Goal: Check status: Check status

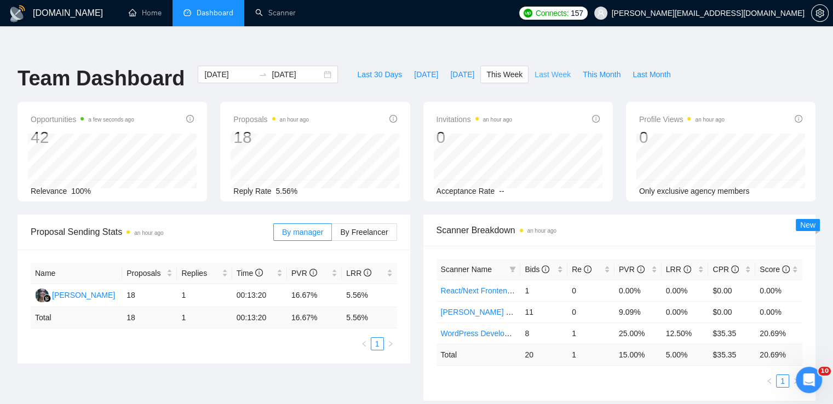
click at [541, 68] on span "Last Week" at bounding box center [553, 74] width 36 height 12
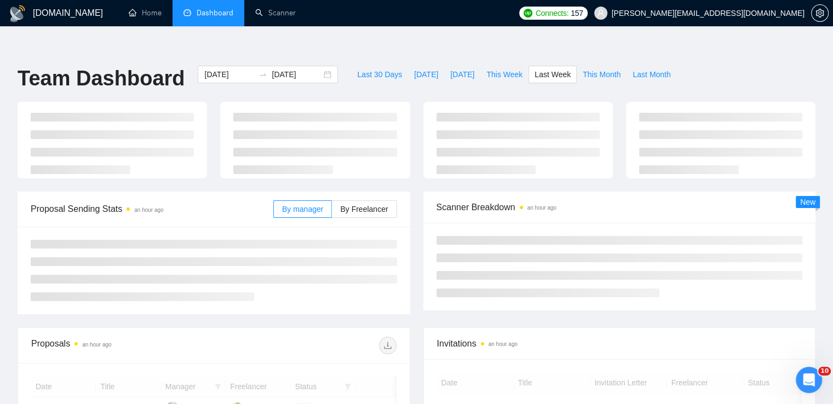
type input "[DATE]"
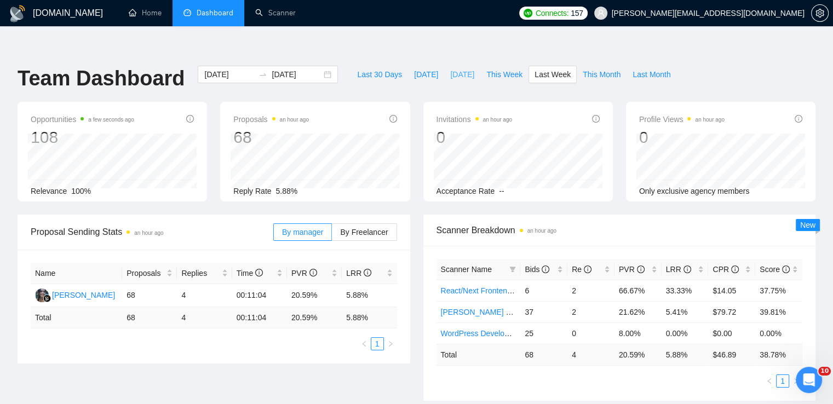
click at [450, 68] on span "[DATE]" at bounding box center [462, 74] width 24 height 12
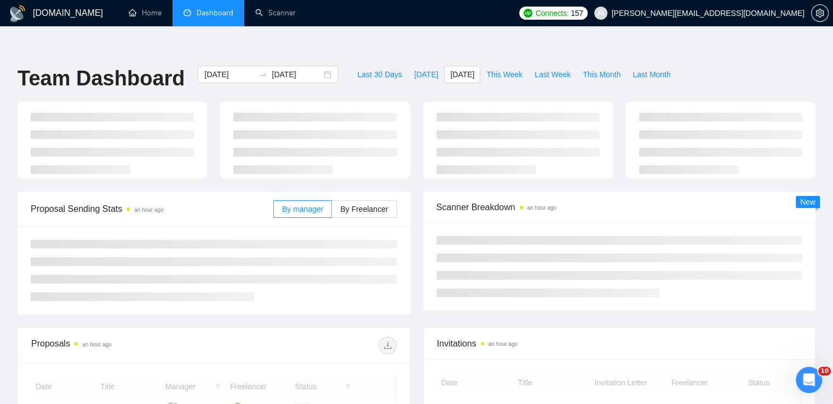
type input "[DATE]"
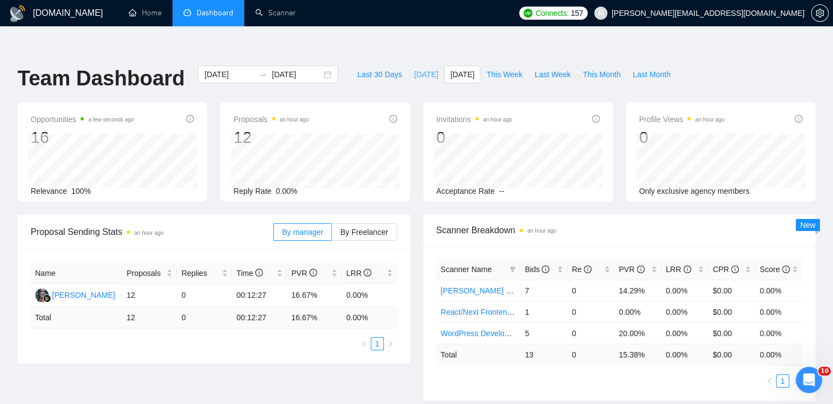
click at [414, 68] on span "[DATE]" at bounding box center [426, 74] width 24 height 12
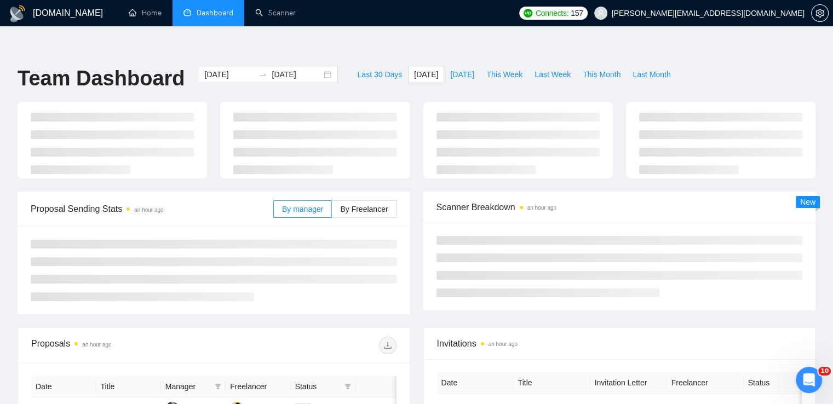
type input "[DATE]"
